Goal: Task Accomplishment & Management: Use online tool/utility

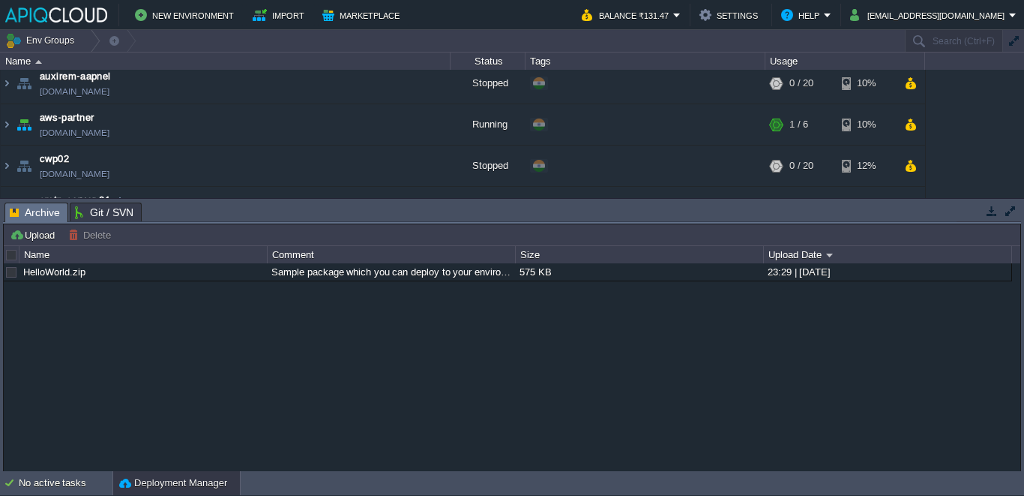
scroll to position [119, 0]
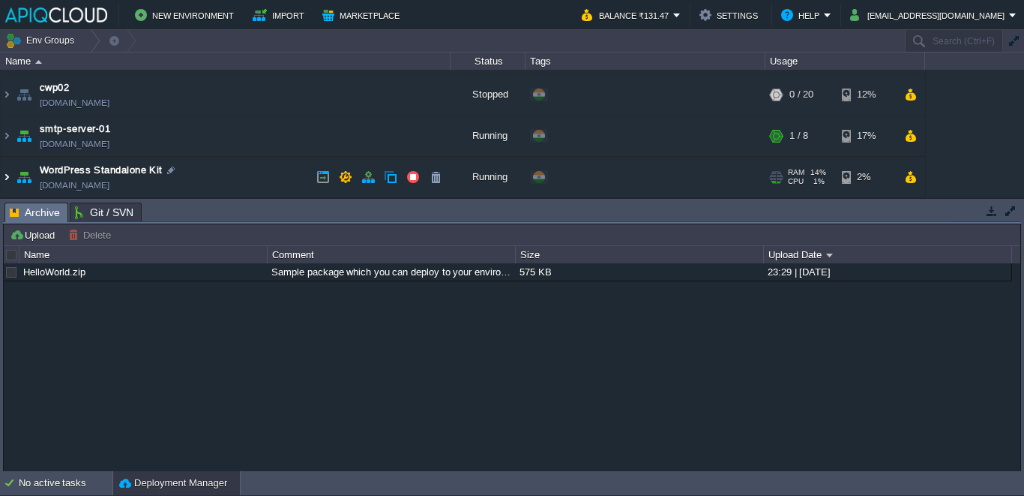
click at [10, 185] on img at bounding box center [7, 177] width 12 height 40
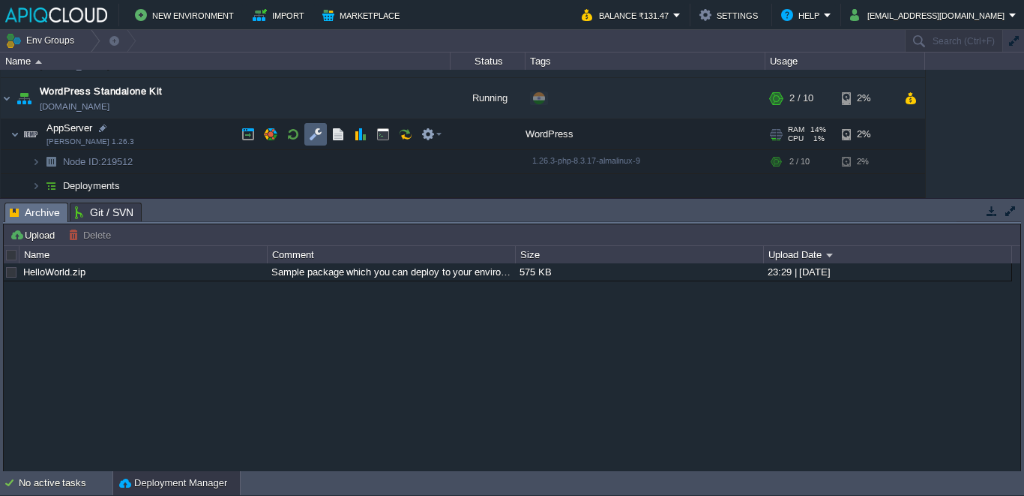
click at [322, 133] on td at bounding box center [315, 134] width 22 height 22
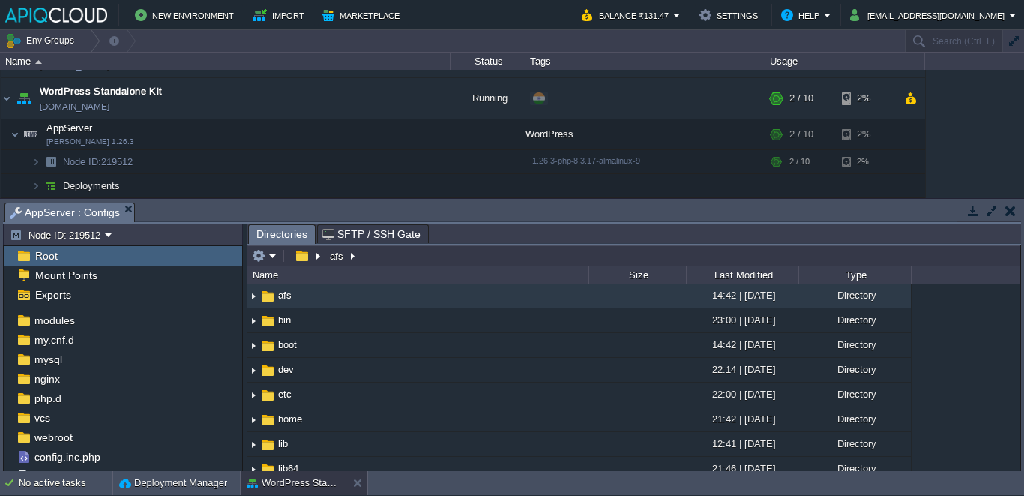
scroll to position [0, 0]
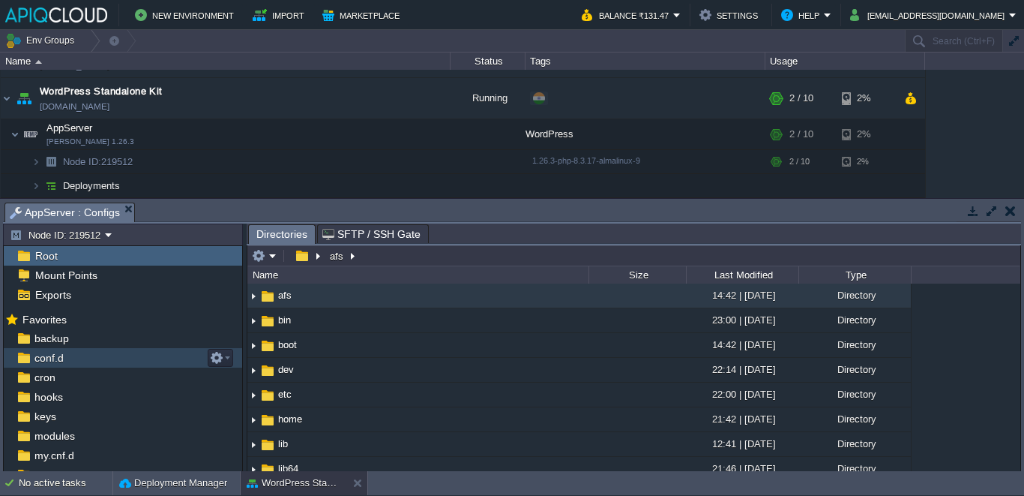
drag, startPoint x: 70, startPoint y: 368, endPoint x: 86, endPoint y: 352, distance: 23.3
click at [86, 352] on ul "backup conf.d cron hooks keys modules my.cnf.d mysql nginx php.d vcs webroot co…" at bounding box center [123, 493] width 238 height 331
click at [86, 352] on div "conf.d" at bounding box center [123, 357] width 238 height 19
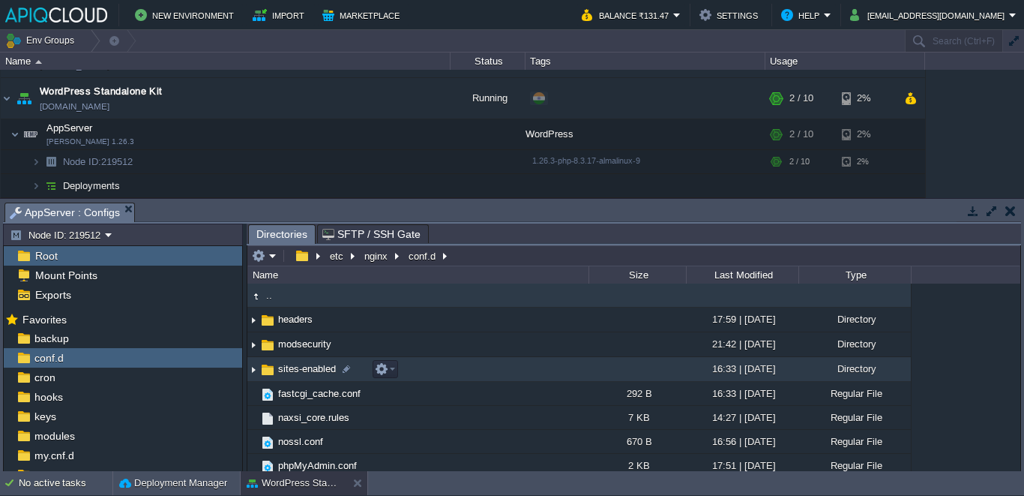
click at [299, 365] on span "sites-enabled" at bounding box center [307, 368] width 62 height 13
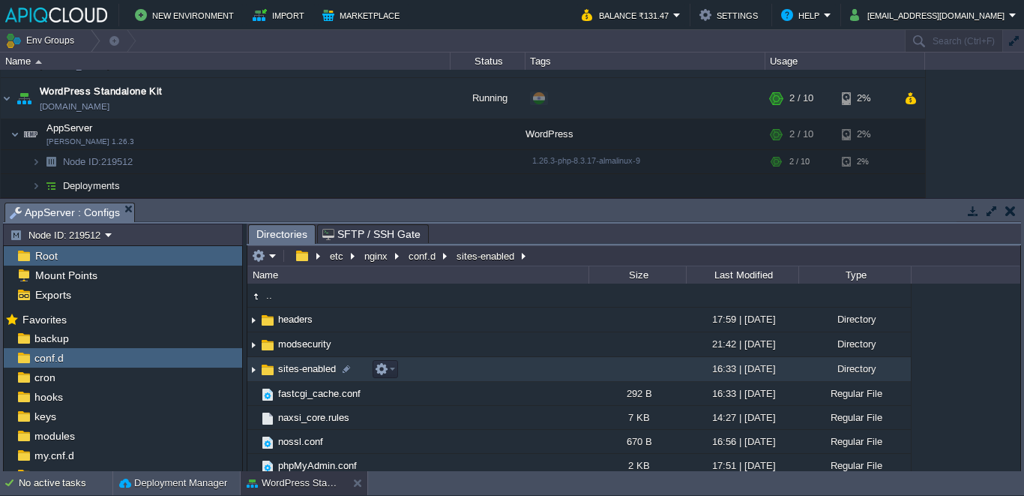
click at [299, 365] on span "sites-enabled" at bounding box center [307, 368] width 62 height 13
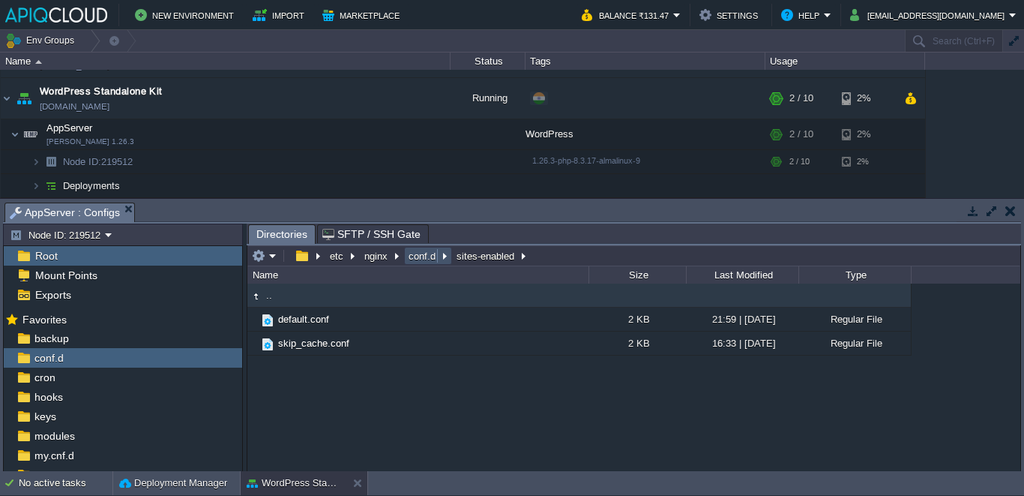
click at [425, 257] on button "conf.d" at bounding box center [422, 255] width 33 height 13
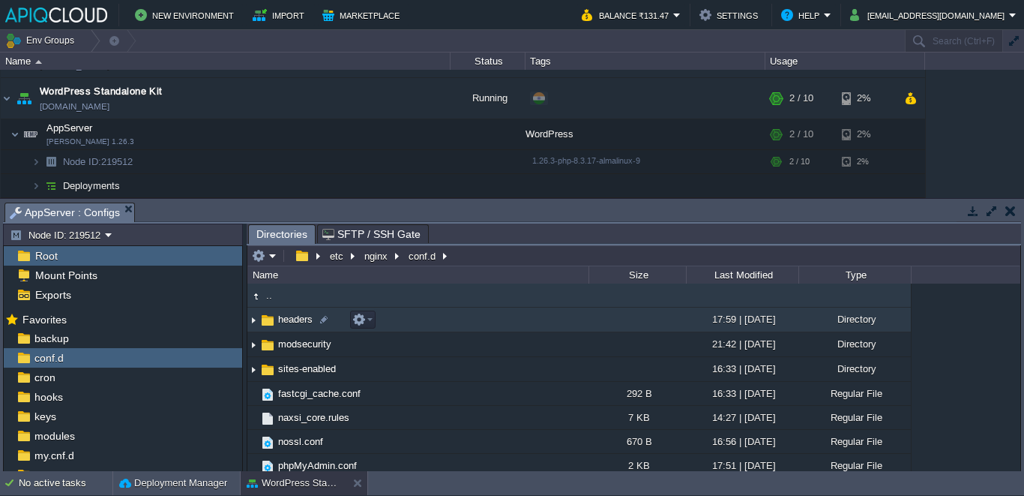
click at [283, 324] on span "headers" at bounding box center [295, 319] width 39 height 13
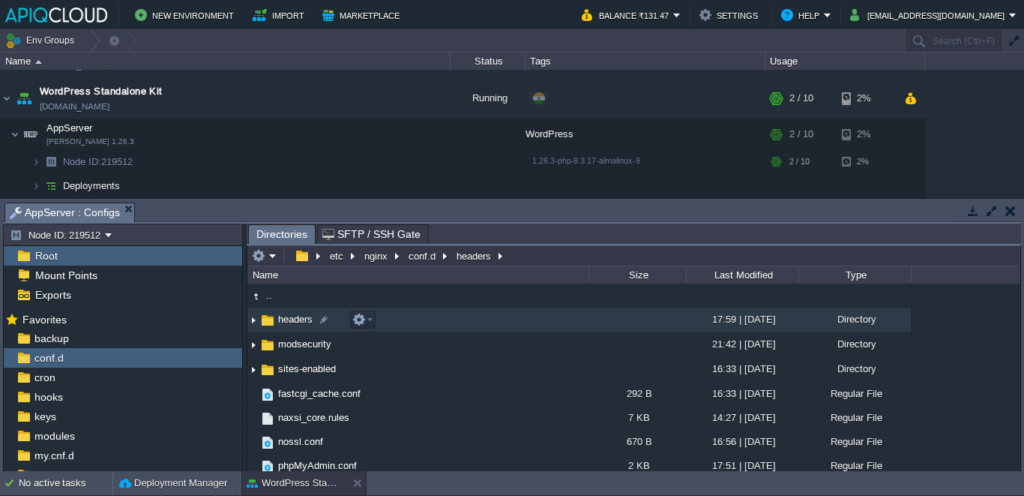
click at [283, 324] on span "headers" at bounding box center [295, 319] width 39 height 13
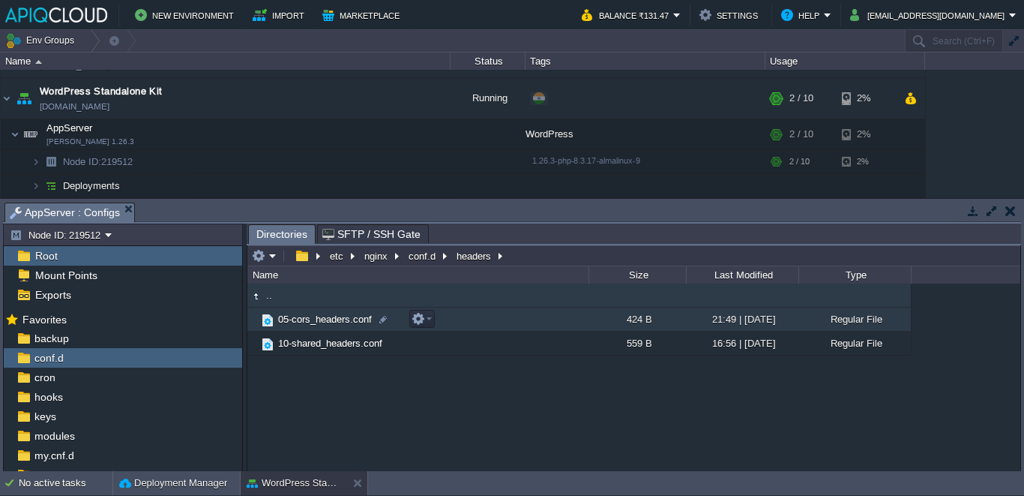
click at [312, 310] on td "05-cors_headers.conf" at bounding box center [417, 319] width 341 height 24
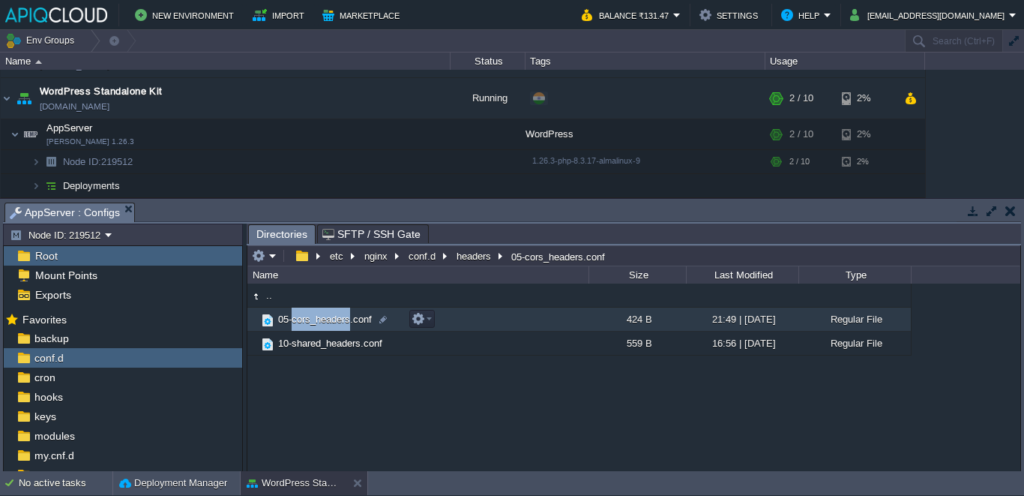
click at [312, 310] on td "05-cors_headers.conf" at bounding box center [417, 319] width 341 height 24
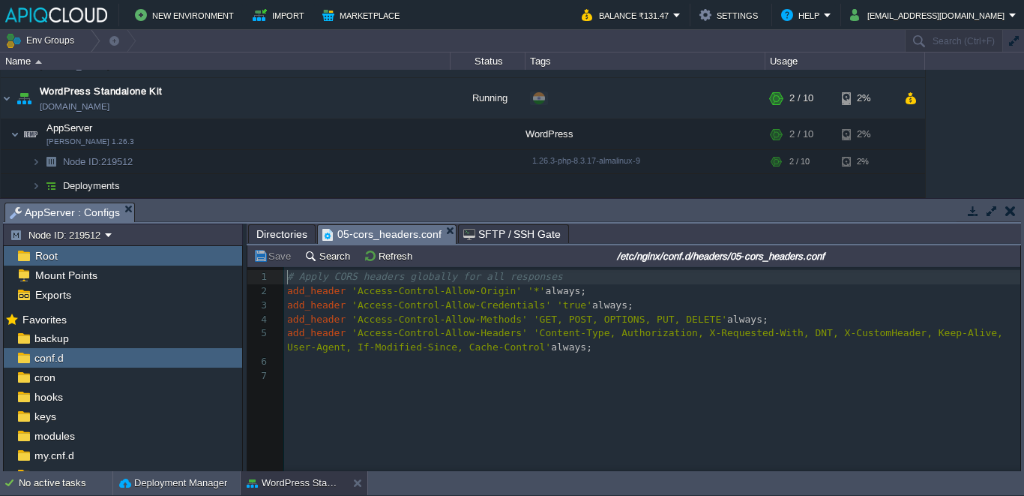
scroll to position [5, 0]
click at [377, 133] on button "button" at bounding box center [382, 133] width 13 height 13
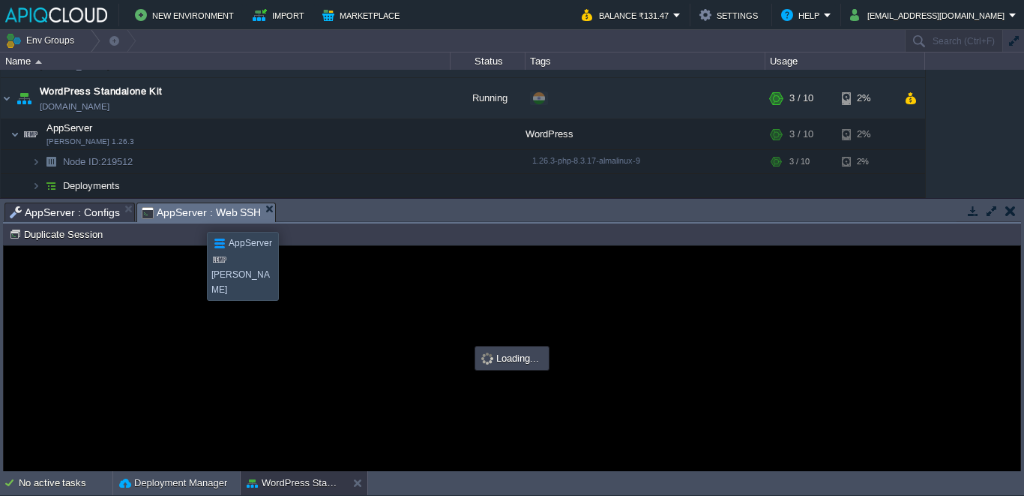
scroll to position [0, 0]
type input "#000000"
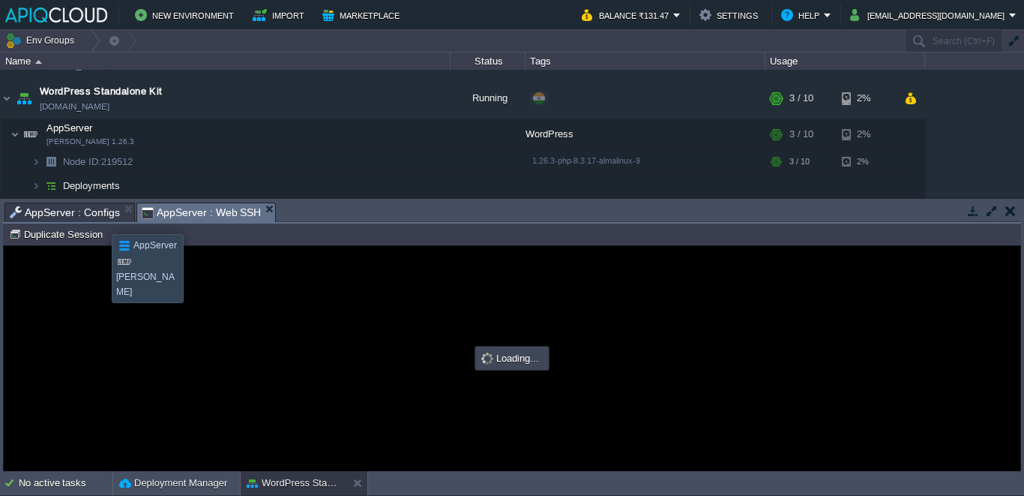
click at [81, 215] on span "AppServer : Configs" at bounding box center [65, 212] width 110 height 18
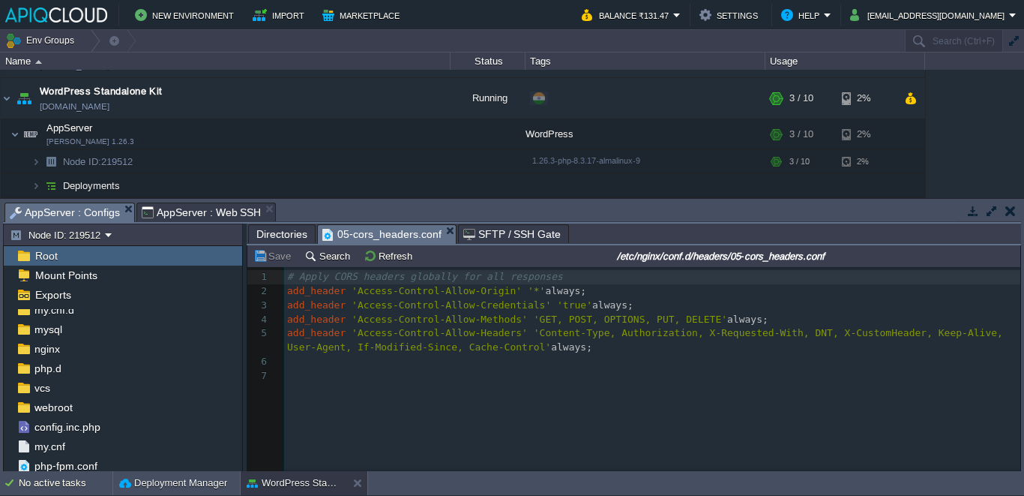
scroll to position [41, 0]
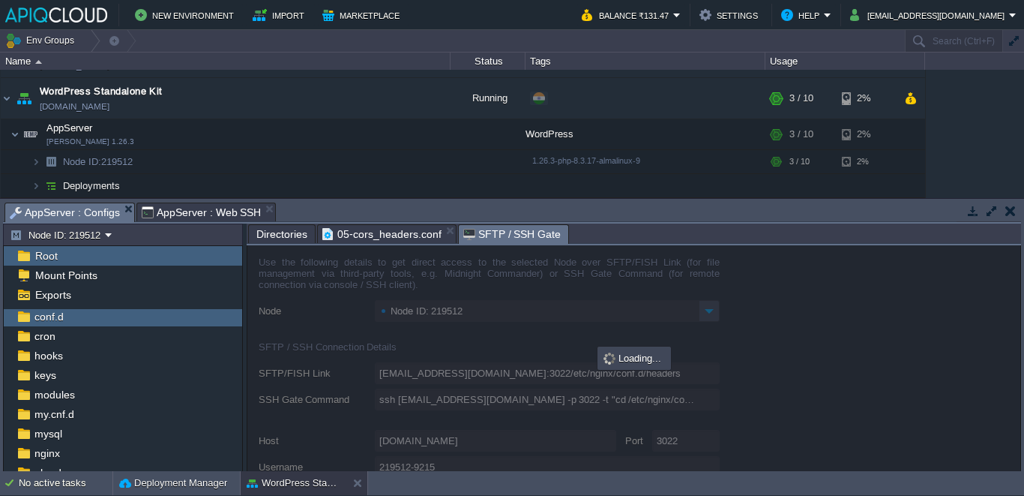
click at [506, 235] on span "SFTP / SSH Gate" at bounding box center [512, 234] width 98 height 19
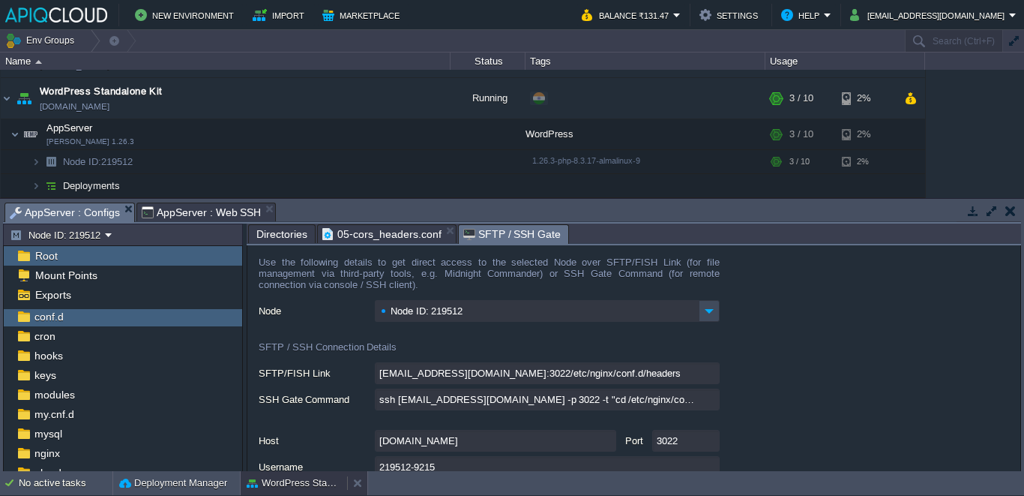
click at [292, 487] on button "WordPress Standalone Kit" at bounding box center [294, 482] width 94 height 15
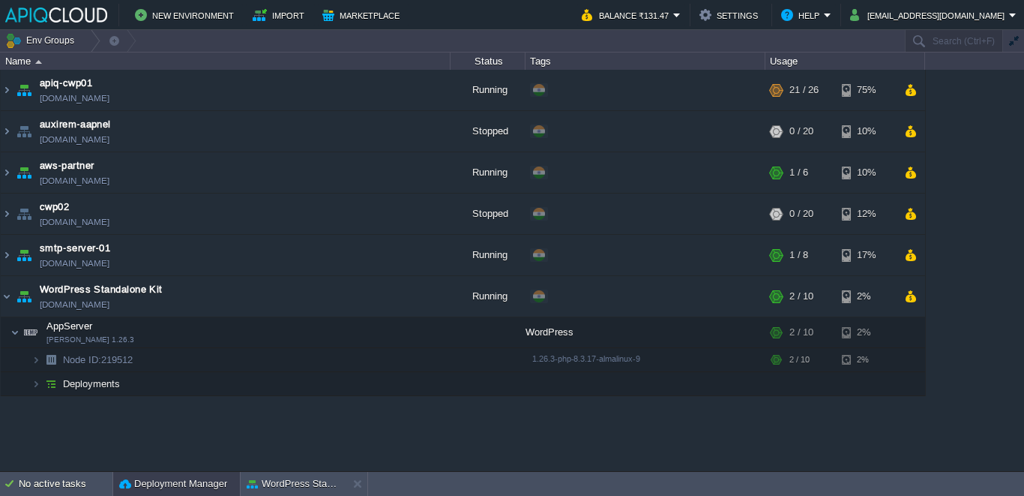
click at [196, 480] on button "Deployment Manager" at bounding box center [173, 483] width 108 height 15
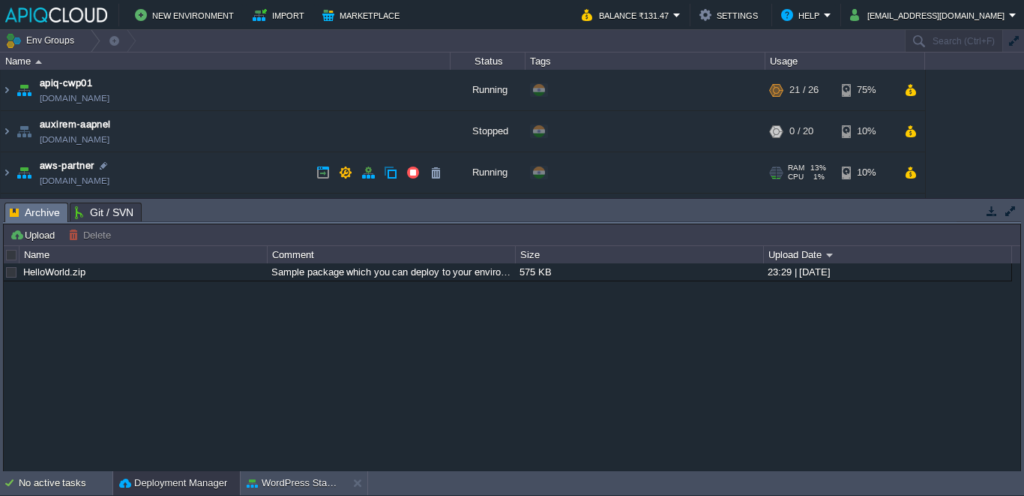
scroll to position [198, 0]
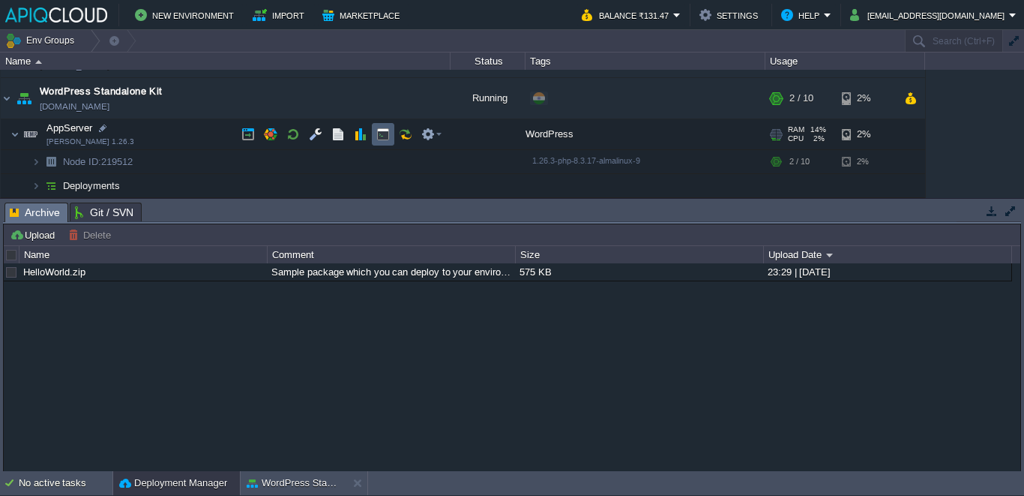
click at [375, 132] on td at bounding box center [383, 134] width 22 height 22
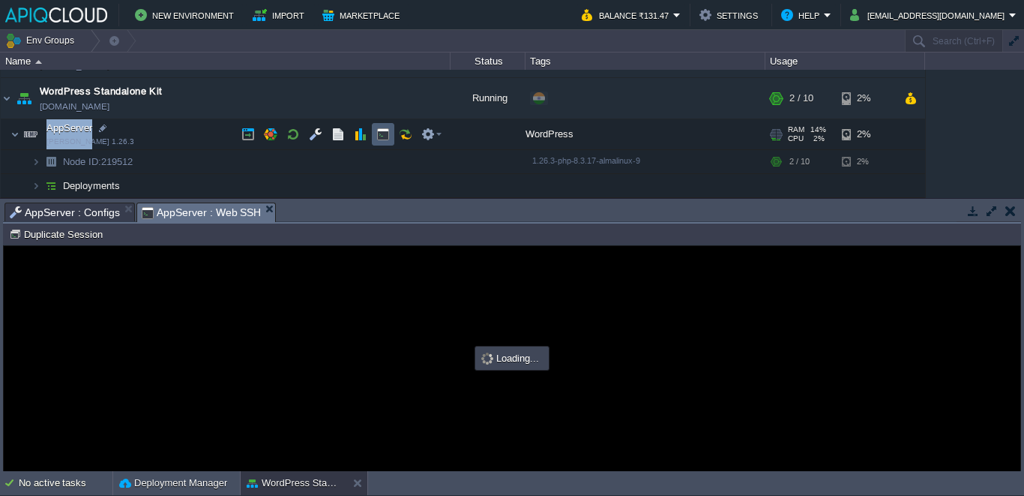
click at [375, 132] on div "apiq-cwp01 [DOMAIN_NAME] Running + Add to Env Group RAM 48% CPU 75% 21 / 26 75%…" at bounding box center [512, 134] width 1024 height 128
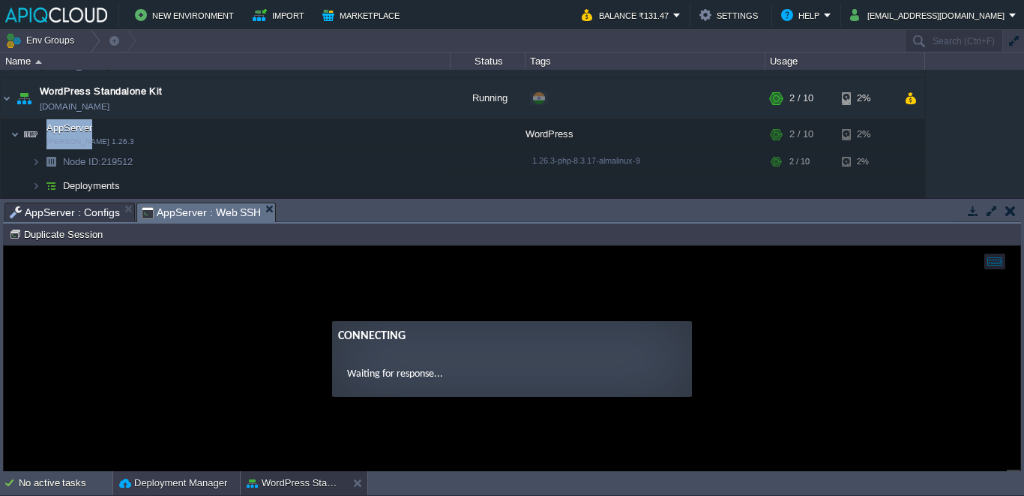
click at [195, 487] on button "Deployment Manager" at bounding box center [173, 482] width 108 height 15
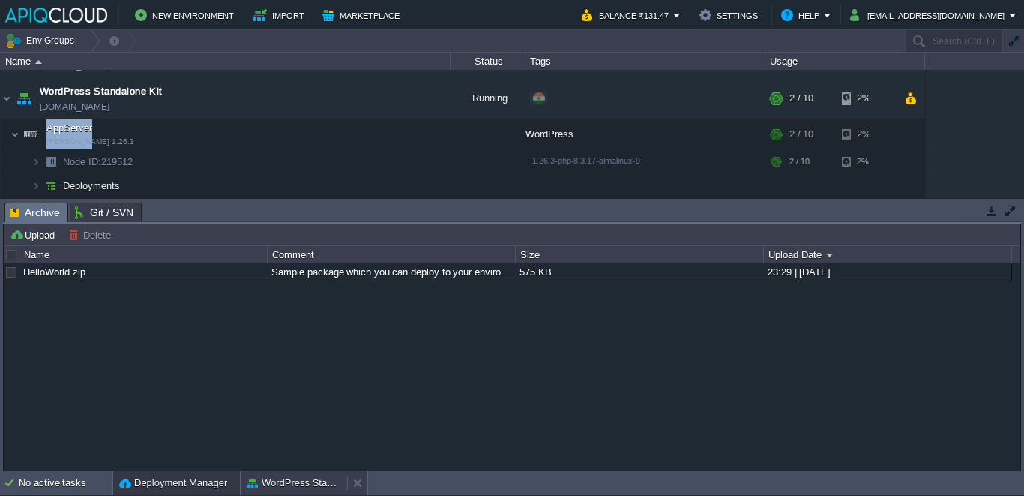
click at [279, 484] on button "WordPress Standalone Kit" at bounding box center [294, 482] width 94 height 15
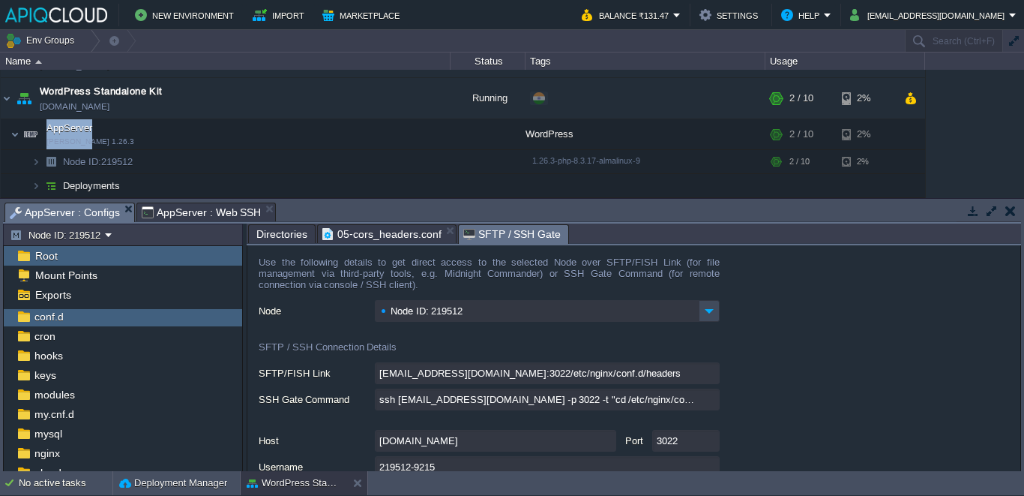
click at [89, 209] on span "AppServer : Configs" at bounding box center [65, 212] width 110 height 19
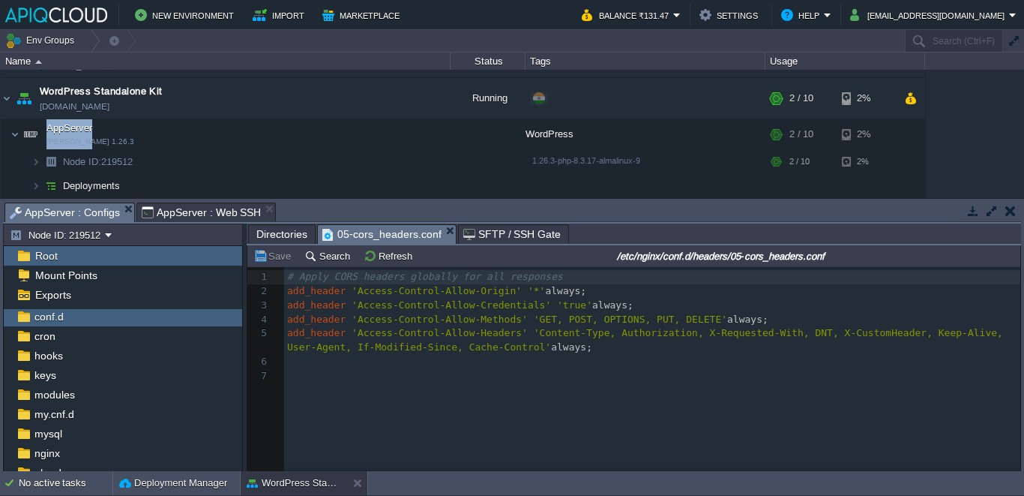
click at [386, 238] on span "05-cors_headers.conf" at bounding box center [381, 234] width 119 height 19
click at [301, 231] on span "Directories" at bounding box center [281, 234] width 51 height 18
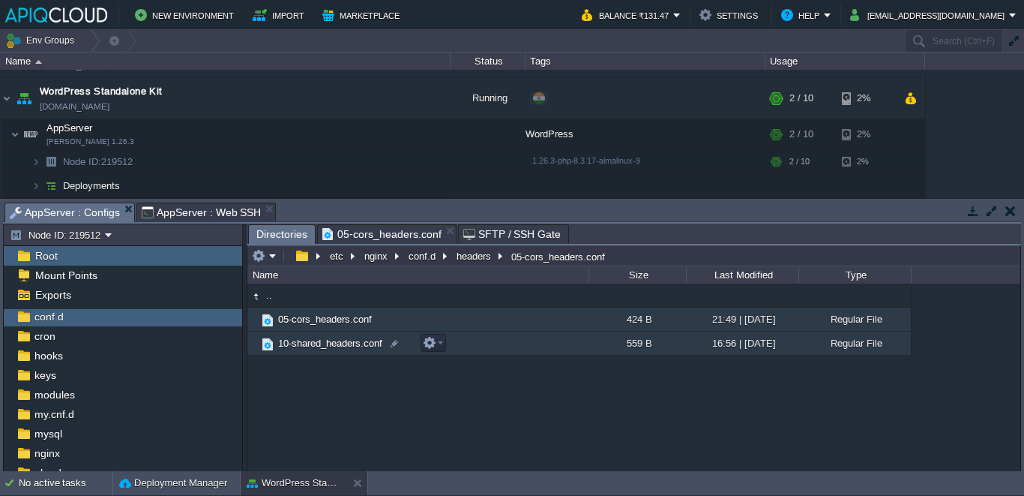
click at [308, 334] on td "10-shared_headers.conf" at bounding box center [417, 343] width 341 height 24
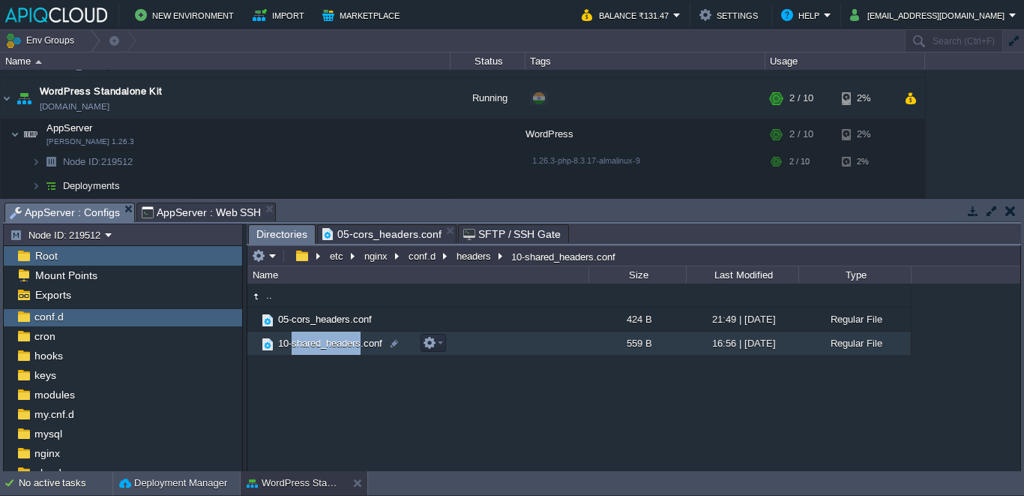
click at [308, 334] on td "10-shared_headers.conf" at bounding box center [417, 343] width 341 height 24
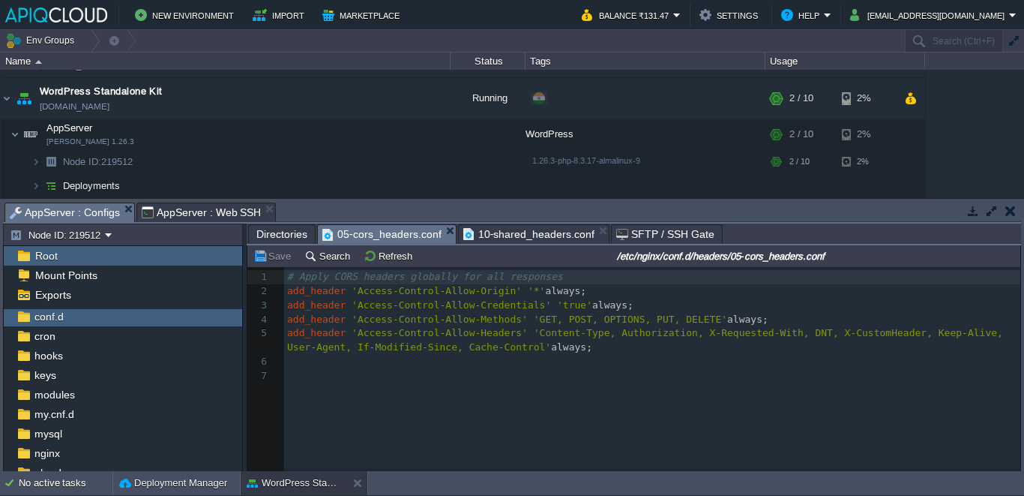
click at [354, 231] on span "05-cors_headers.conf" at bounding box center [381, 234] width 119 height 19
click at [514, 235] on span "10-shared_headers.conf" at bounding box center [529, 234] width 132 height 18
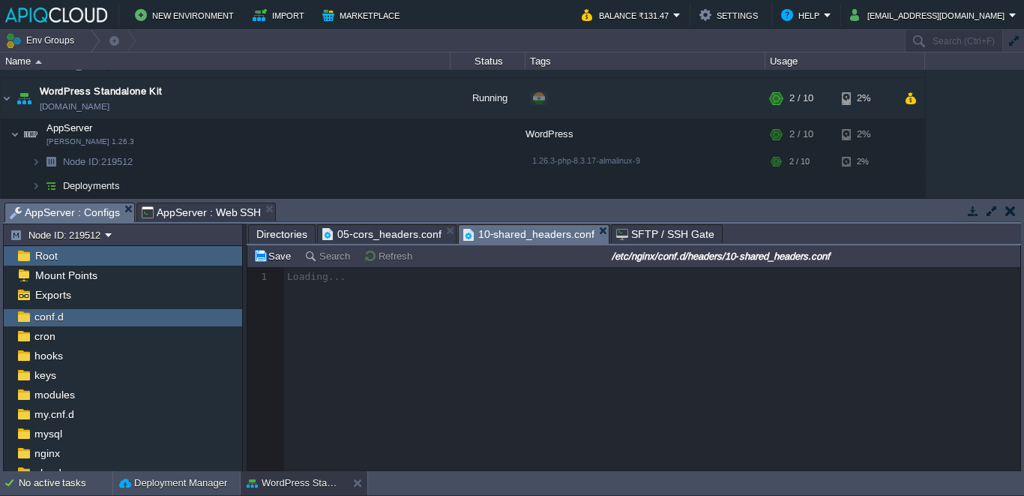
click at [377, 235] on span "05-cors_headers.conf" at bounding box center [381, 234] width 119 height 18
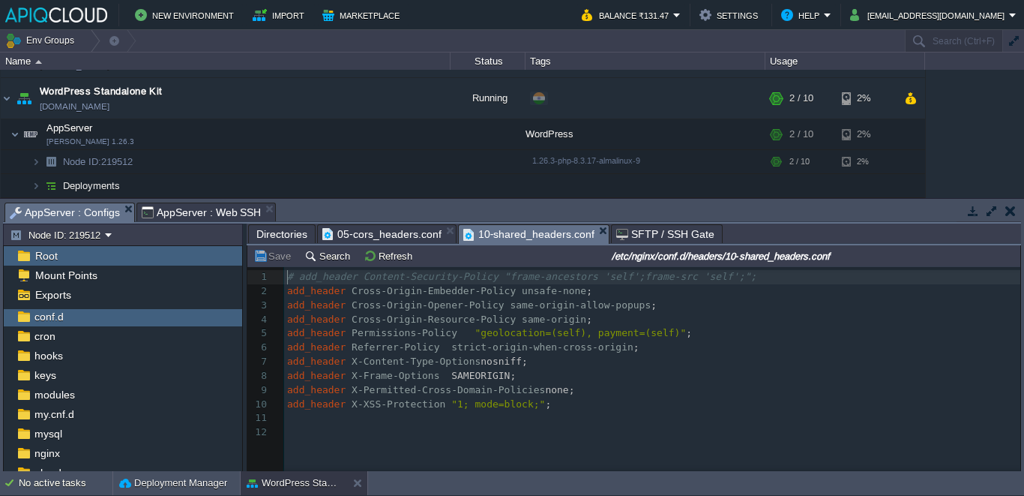
scroll to position [5, 0]
click at [481, 228] on span "10-shared_headers.conf" at bounding box center [529, 234] width 132 height 19
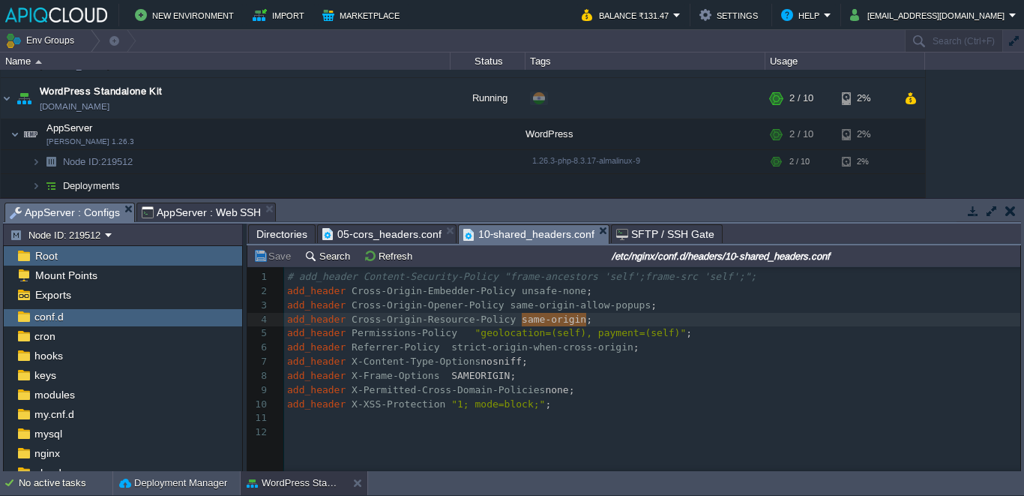
drag, startPoint x: 523, startPoint y: 319, endPoint x: 579, endPoint y: 316, distance: 56.3
type textarea "cross-origin"
click at [277, 257] on button "Save" at bounding box center [274, 255] width 42 height 13
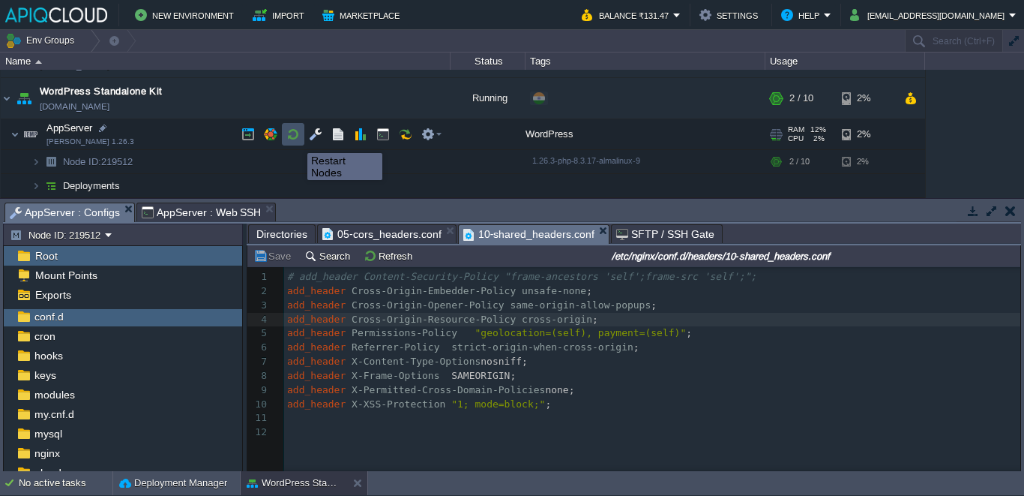
click at [296, 139] on button "button" at bounding box center [292, 133] width 13 height 13
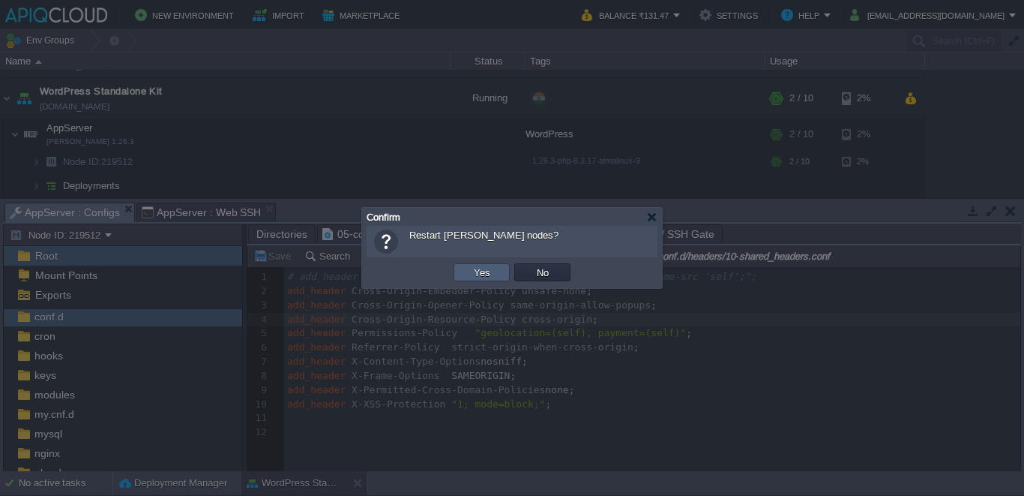
click at [493, 279] on td "Yes" at bounding box center [482, 272] width 56 height 18
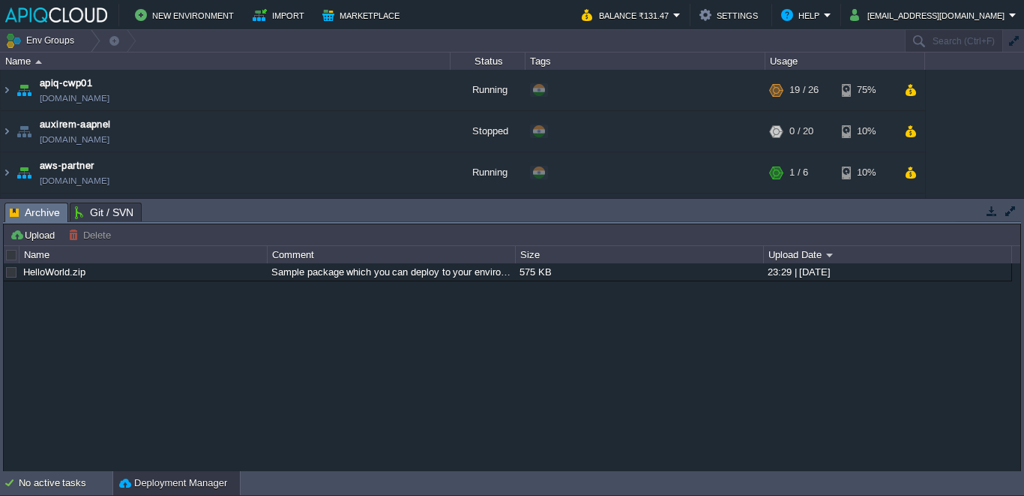
click at [317, 200] on div "Tasks Activity Log Archive Git / SVN Upload Delete Deploy to ... Custom applica…" at bounding box center [512, 335] width 1024 height 273
